Goal: Navigation & Orientation: Find specific page/section

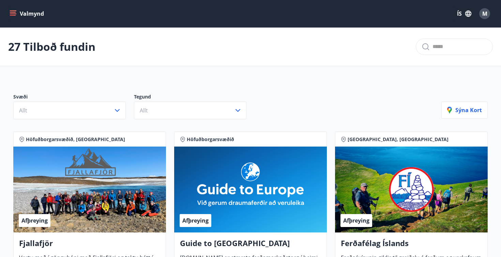
click at [467, 14] on icon "button" at bounding box center [468, 14] width 6 height 6
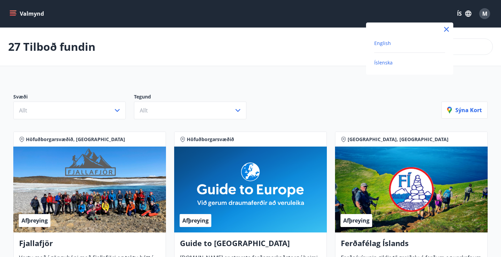
click at [377, 42] on span "English" at bounding box center [382, 43] width 17 height 6
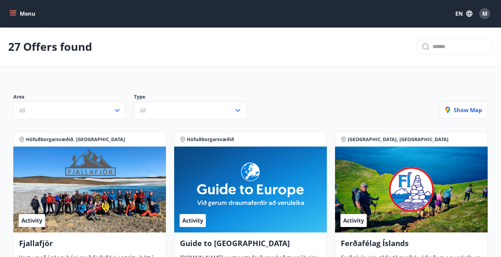
click at [227, 61] on div "27 Offers found" at bounding box center [250, 47] width 501 height 39
click at [12, 11] on icon "menu" at bounding box center [13, 11] width 7 height 1
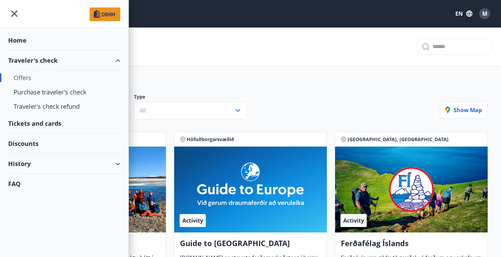
click at [28, 144] on div "Discounts" at bounding box center [64, 144] width 112 height 20
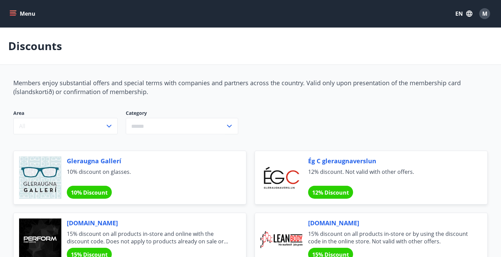
click at [9, 13] on button "Menu" at bounding box center [23, 13] width 30 height 12
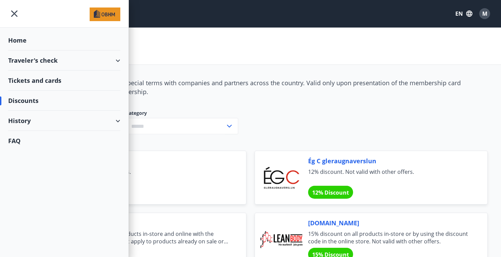
click at [33, 79] on div "Tickets and cards" at bounding box center [64, 81] width 112 height 20
click at [117, 119] on div "History" at bounding box center [64, 121] width 112 height 20
click at [97, 60] on div "Traveler's check" at bounding box center [64, 60] width 112 height 20
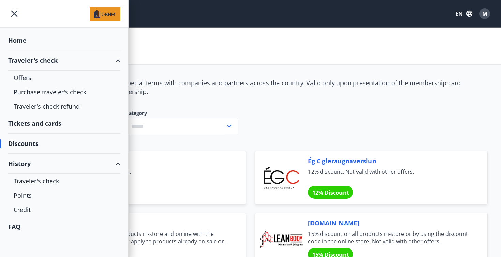
click at [225, 107] on div "Area All Category ​" at bounding box center [166, 126] width 322 height 49
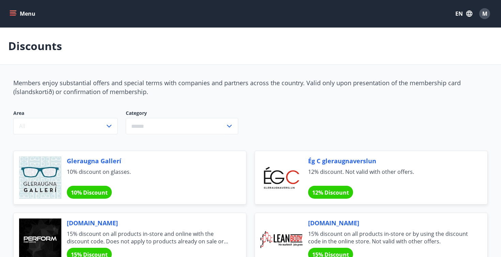
click at [30, 15] on button "Menu" at bounding box center [23, 13] width 30 height 12
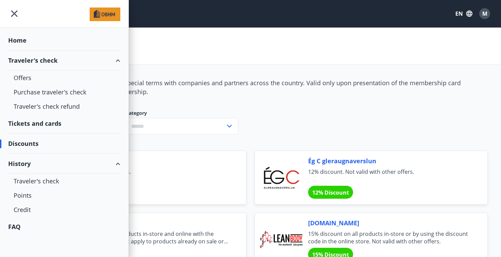
click at [16, 43] on div "Home" at bounding box center [64, 40] width 112 height 20
